Goal: Transaction & Acquisition: Download file/media

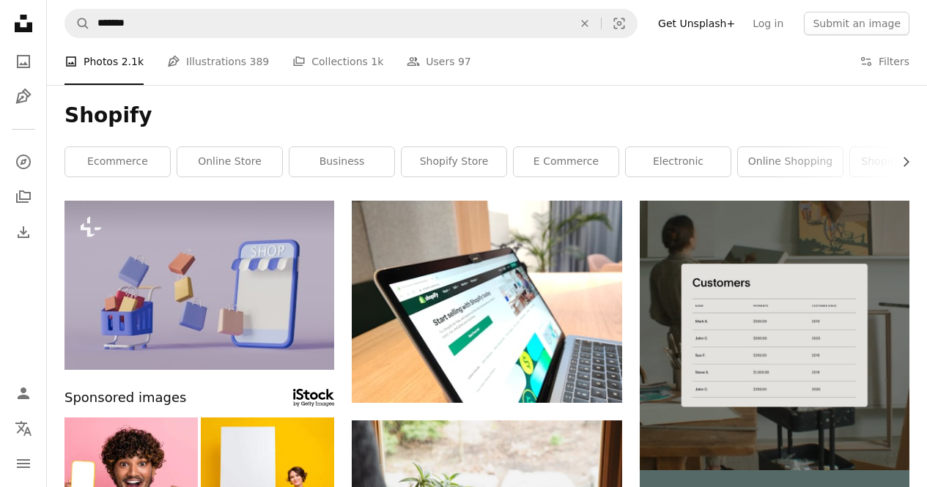
scroll to position [9514, 0]
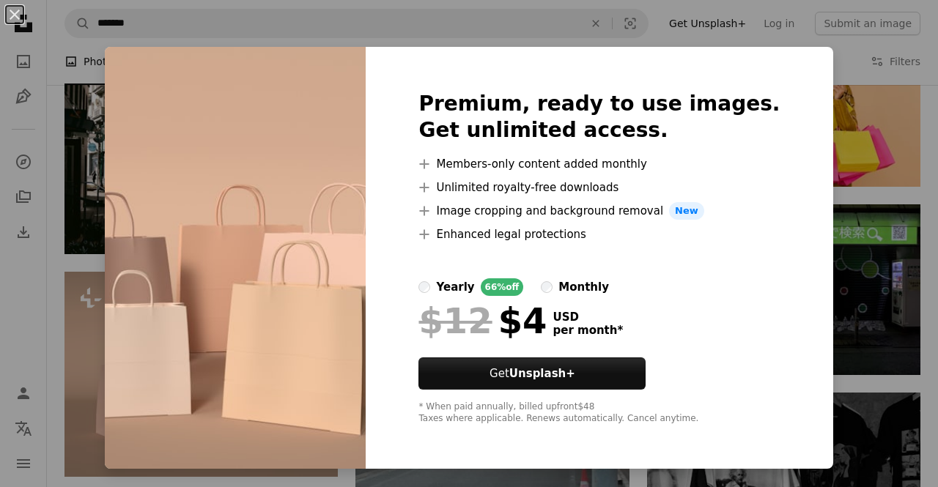
click at [569, 291] on label "monthly" at bounding box center [575, 288] width 68 height 18
click at [474, 288] on div "yearly" at bounding box center [455, 288] width 38 height 18
click at [573, 288] on label "monthly" at bounding box center [575, 288] width 68 height 18
click at [474, 286] on div "yearly" at bounding box center [455, 288] width 38 height 18
click at [555, 287] on div "yearly 66% off monthly" at bounding box center [599, 288] width 361 height 18
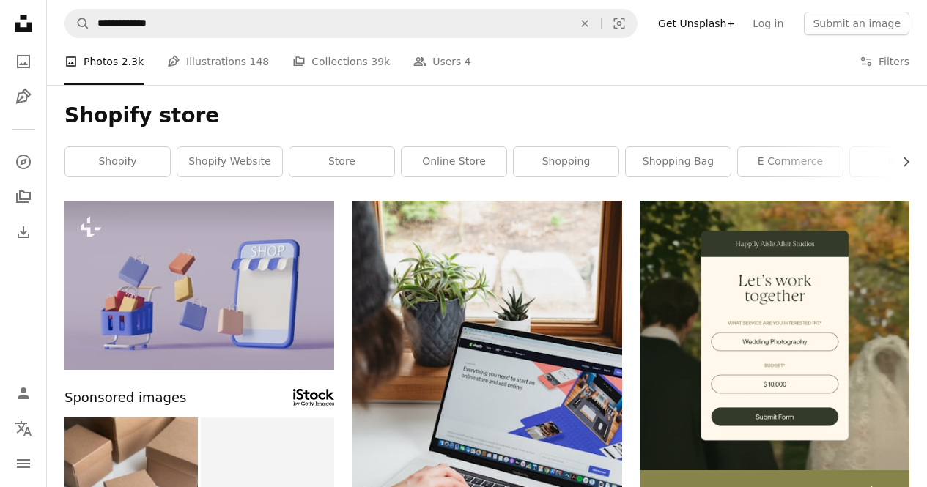
scroll to position [3592, 0]
click at [455, 164] on link "online store" at bounding box center [454, 161] width 105 height 29
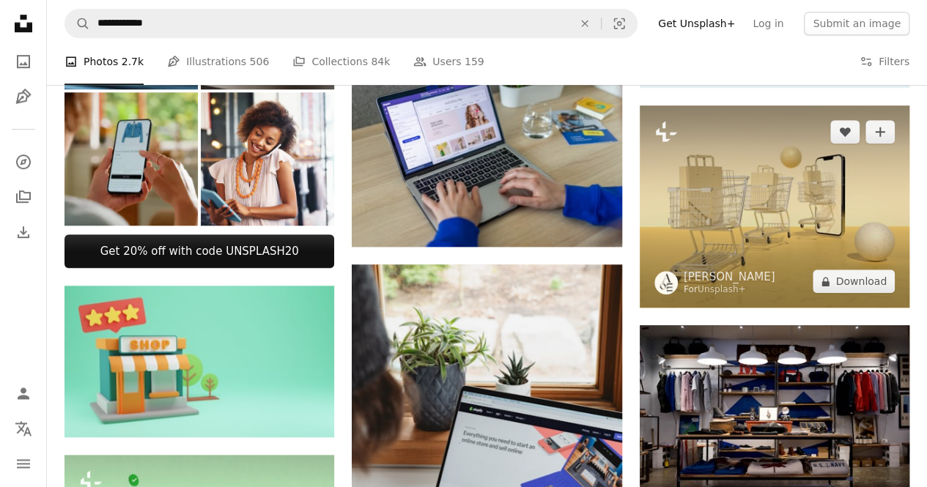
scroll to position [440, 0]
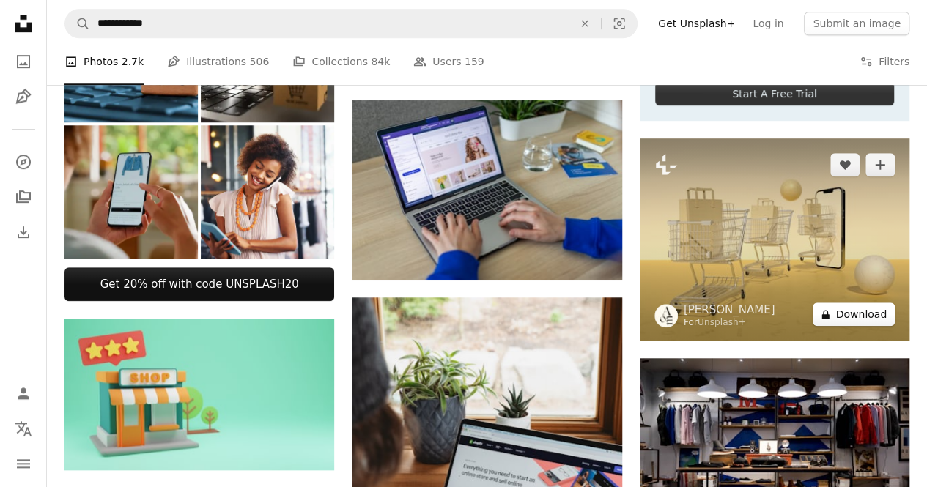
click at [846, 317] on button "A lock Download" at bounding box center [854, 314] width 82 height 23
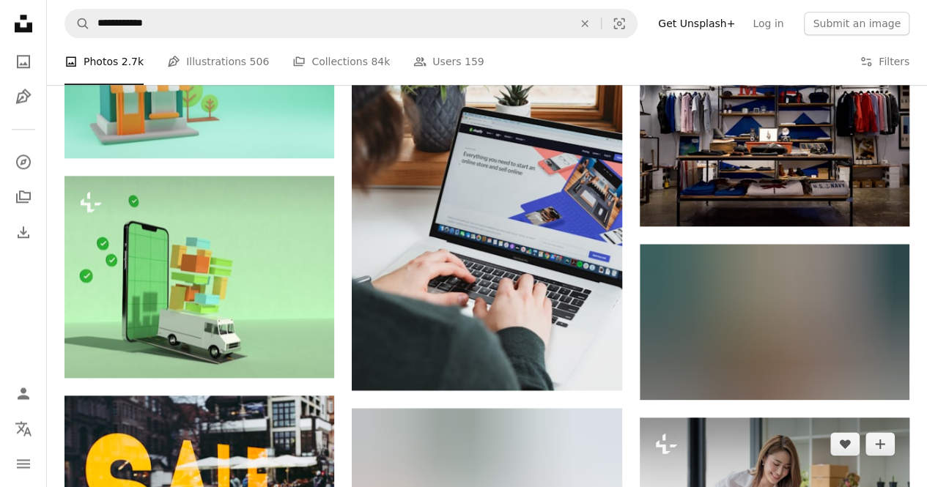
scroll to position [880, 0]
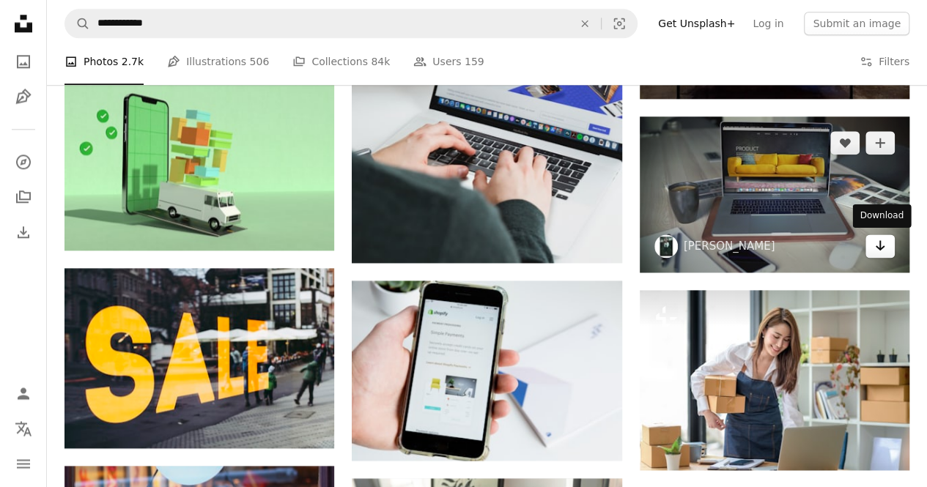
click at [878, 246] on icon "Arrow pointing down" at bounding box center [881, 246] width 12 height 18
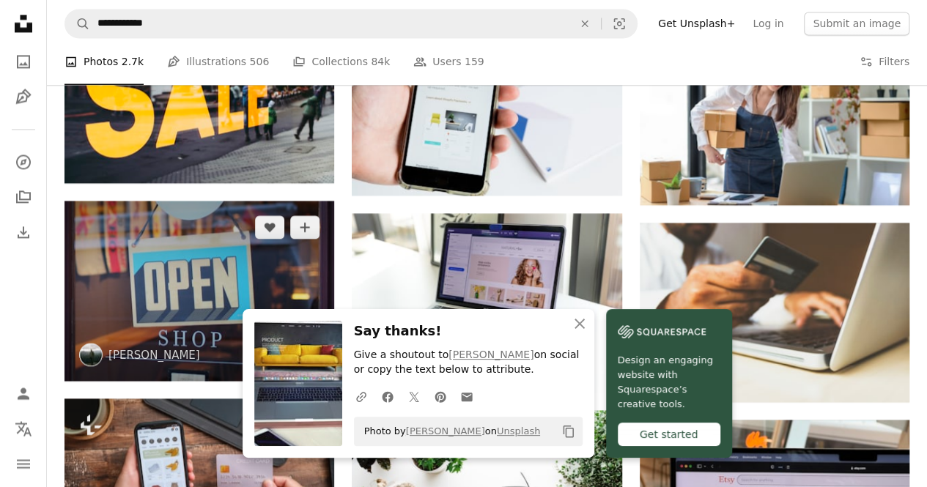
scroll to position [1246, 0]
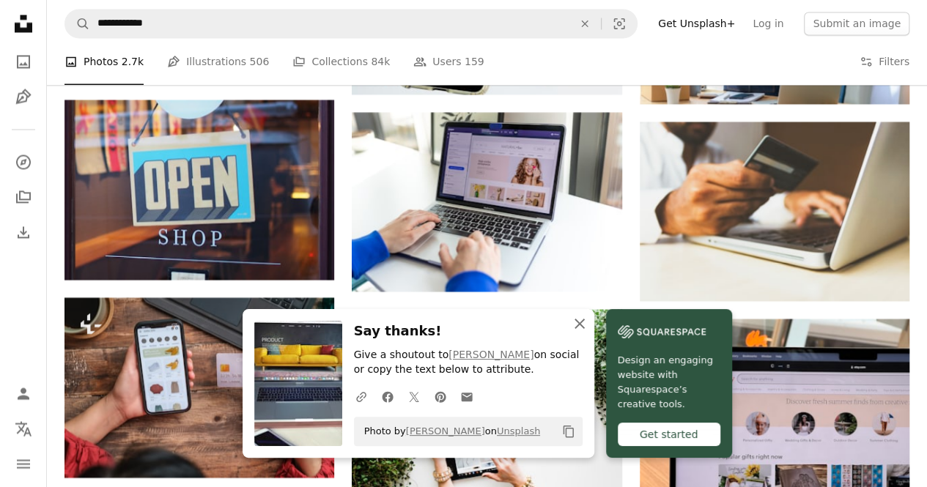
click at [588, 325] on icon "An X shape" at bounding box center [580, 324] width 18 height 18
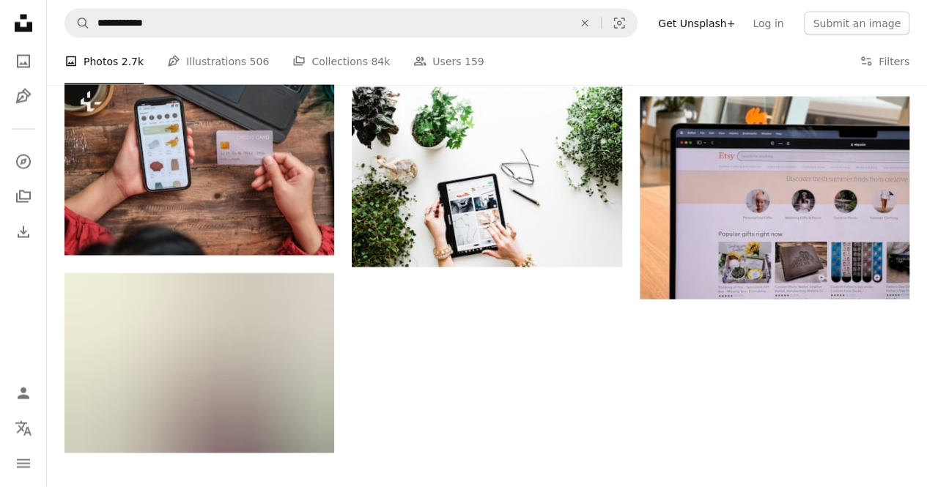
scroll to position [1466, 0]
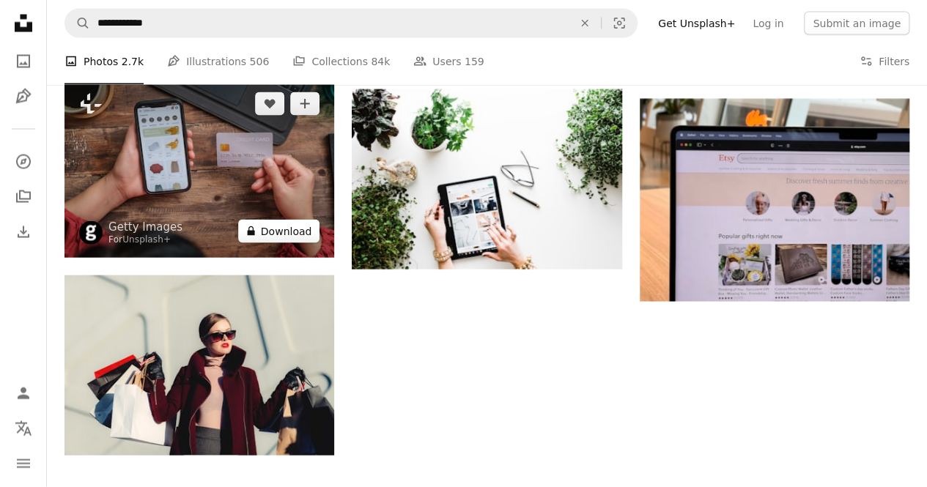
click at [275, 224] on button "A lock Download" at bounding box center [279, 231] width 82 height 23
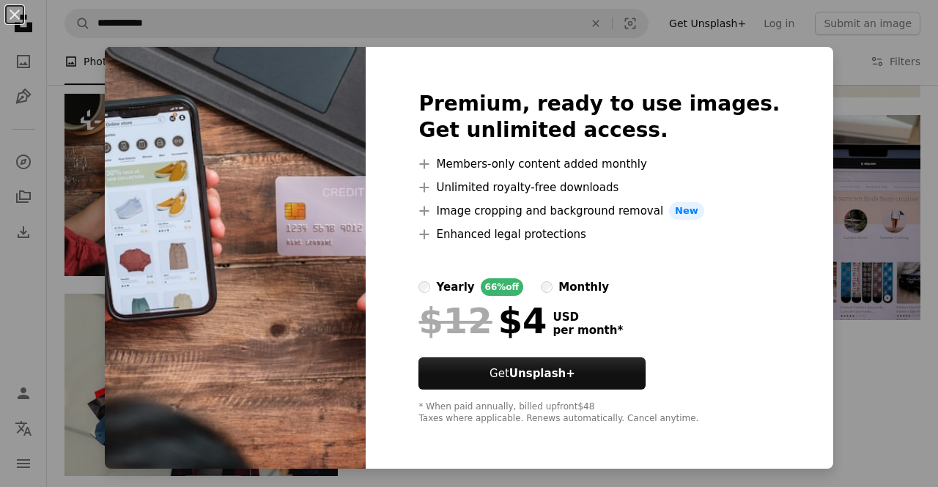
click at [791, 228] on div "Premium, ready to use images. Get unlimited access. A plus sign Members-only co…" at bounding box center [599, 258] width 467 height 422
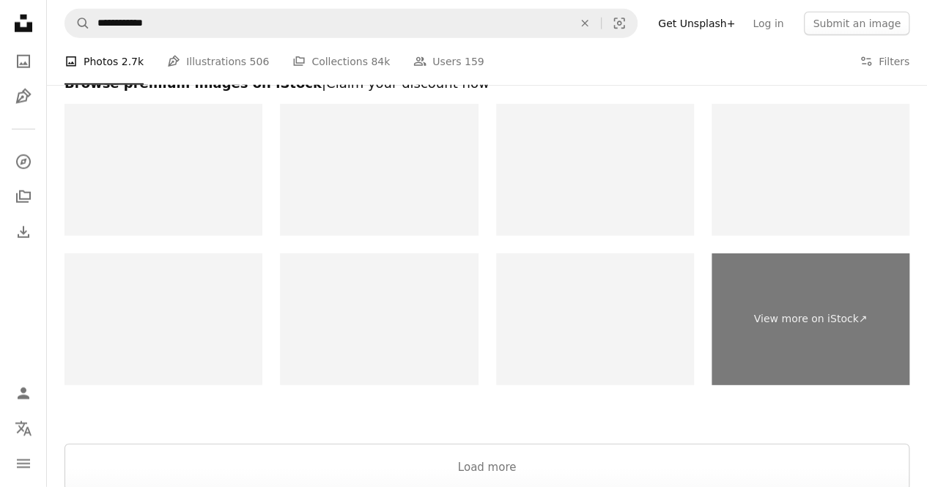
scroll to position [1979, 0]
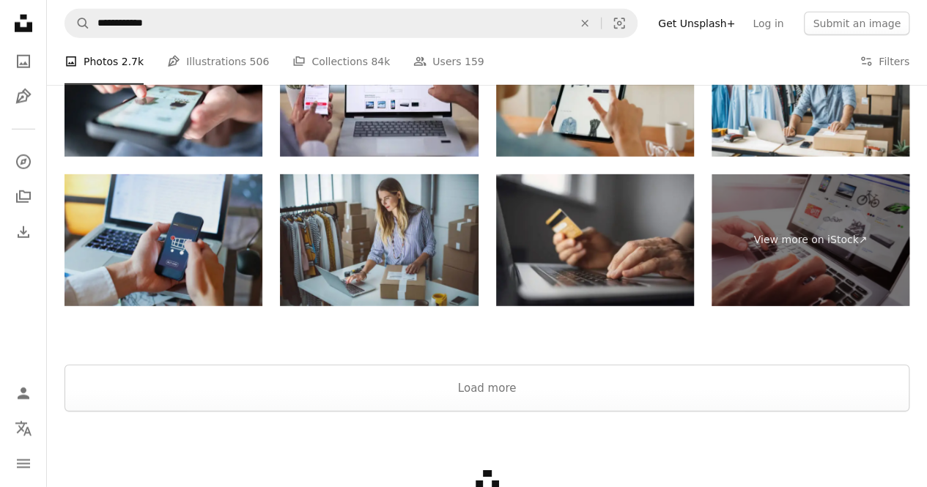
click at [156, 243] on img at bounding box center [164, 240] width 198 height 132
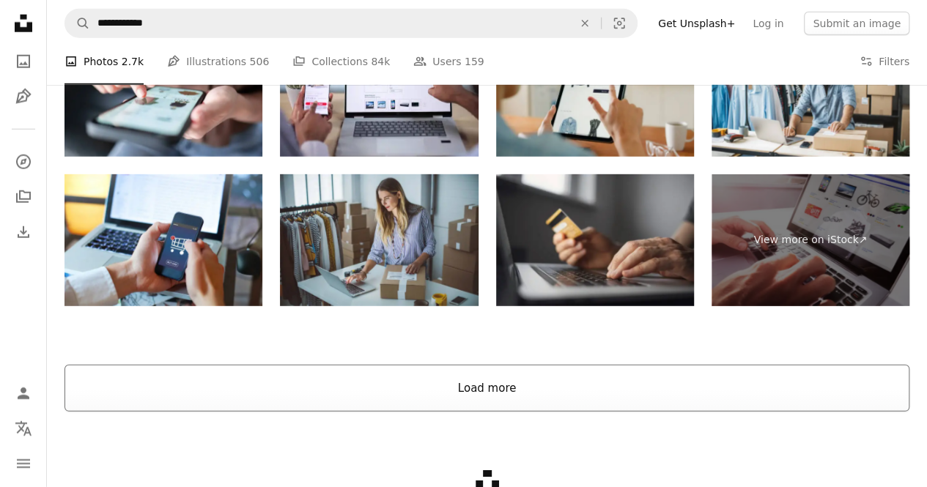
click at [463, 377] on button "Load more" at bounding box center [487, 388] width 845 height 47
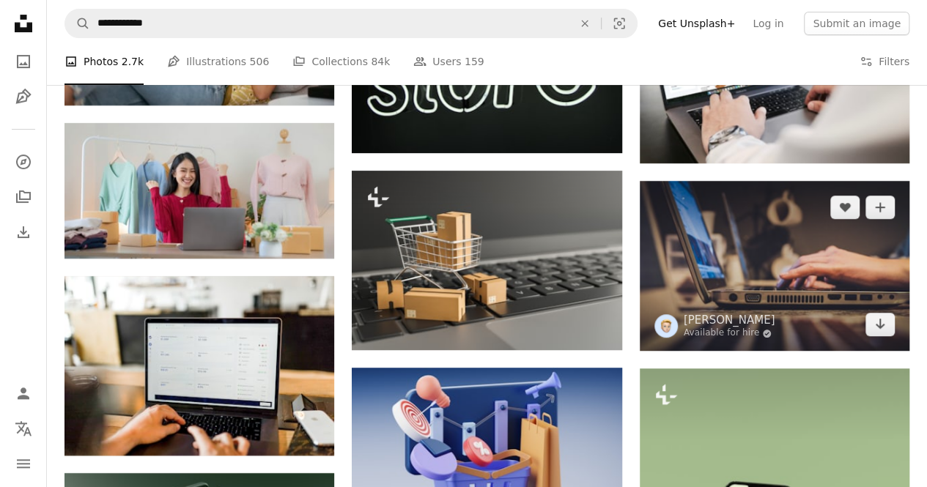
scroll to position [2859, 0]
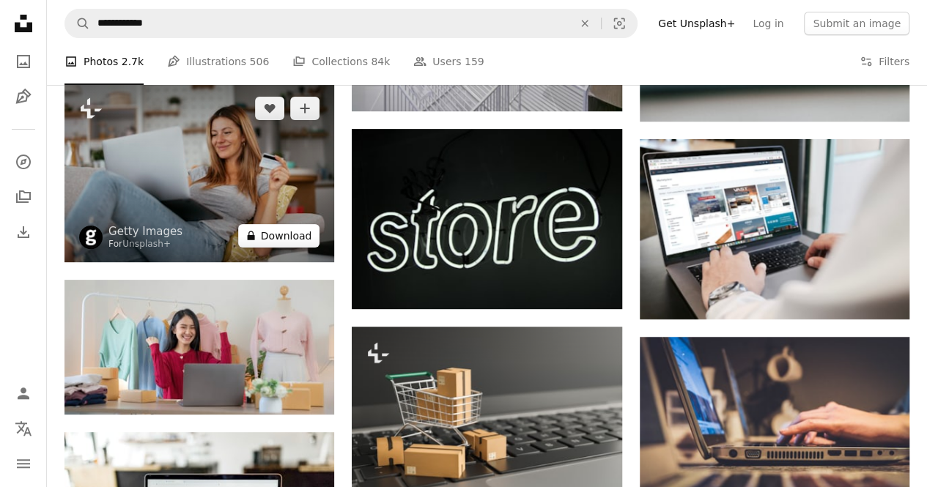
click at [273, 229] on button "A lock Download" at bounding box center [279, 235] width 82 height 23
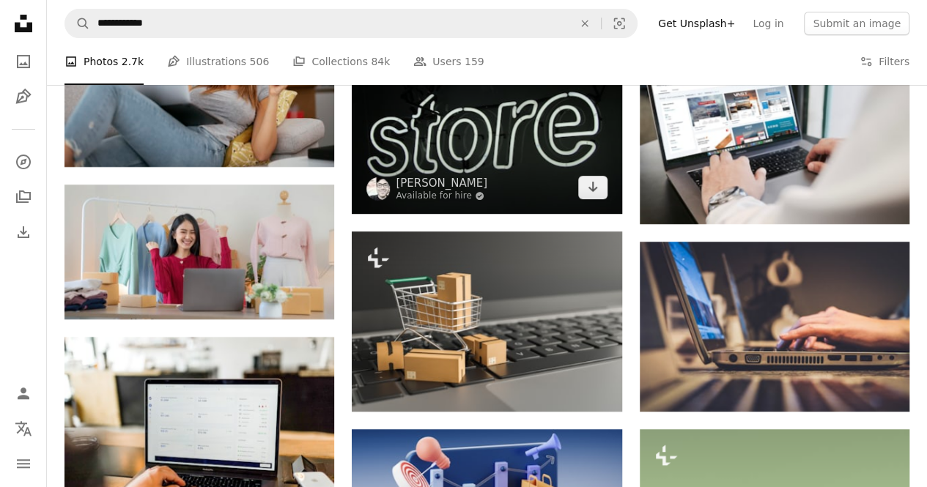
scroll to position [2932, 0]
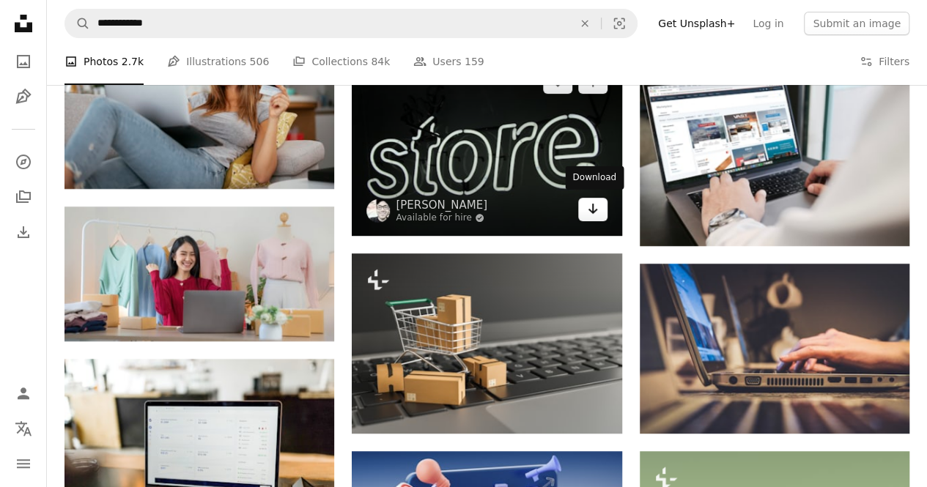
click at [597, 205] on icon "Arrow pointing down" at bounding box center [593, 209] width 12 height 18
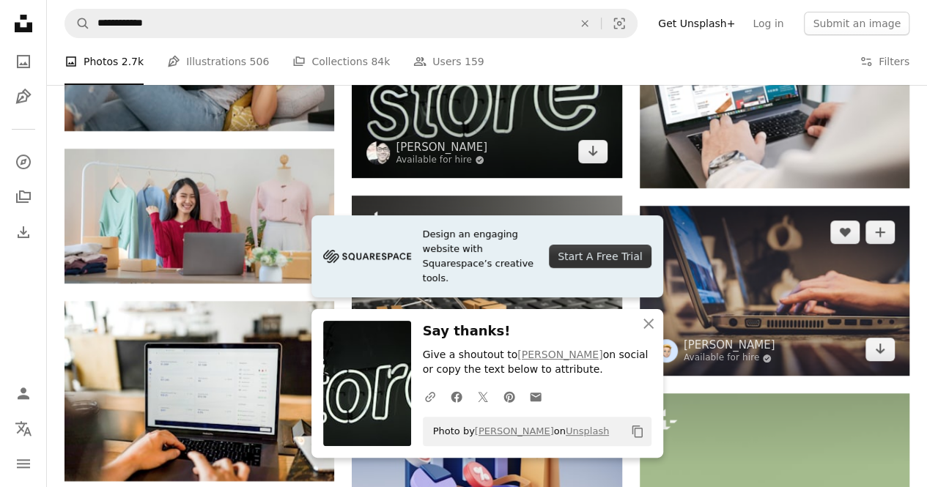
scroll to position [3079, 0]
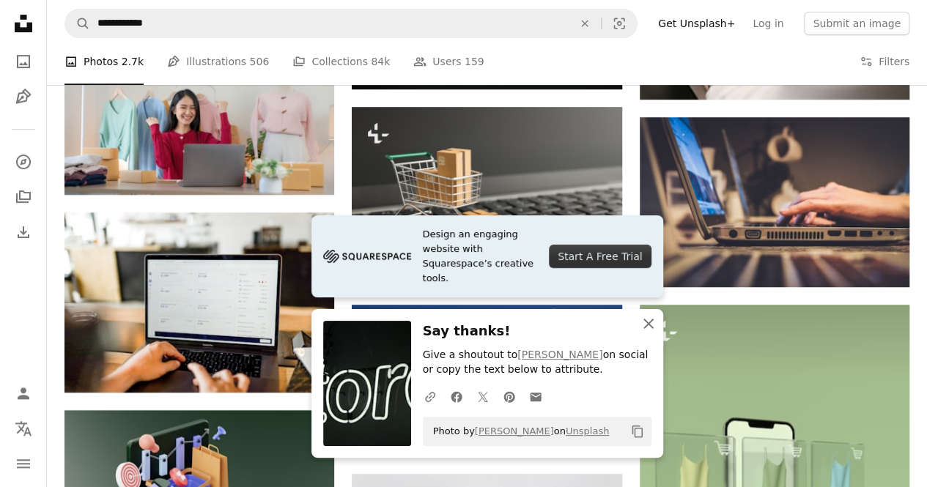
click at [650, 328] on icon "button" at bounding box center [649, 324] width 10 height 10
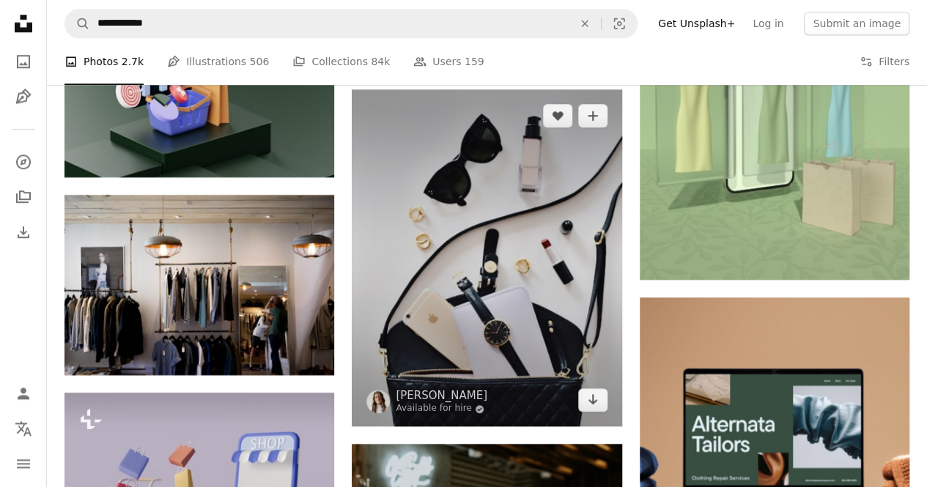
scroll to position [3445, 0]
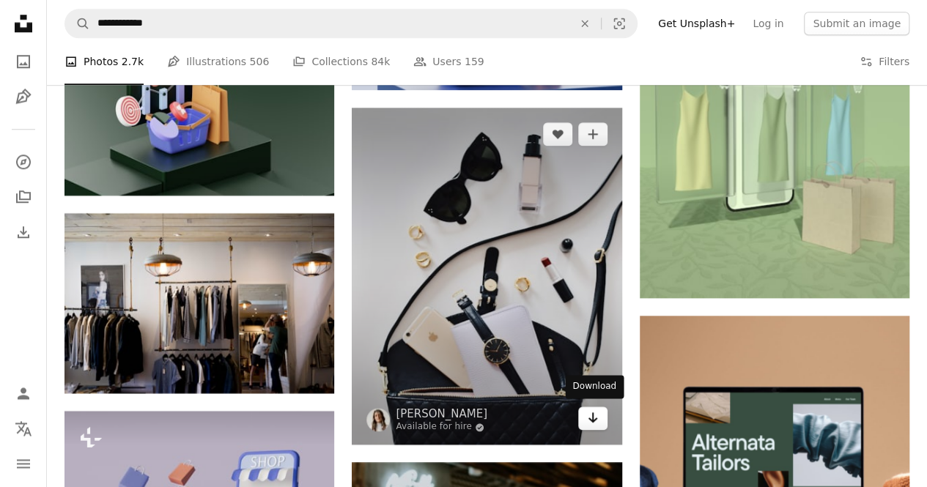
click at [595, 419] on icon "Arrow pointing down" at bounding box center [593, 418] width 12 height 18
